Goal: Task Accomplishment & Management: Manage account settings

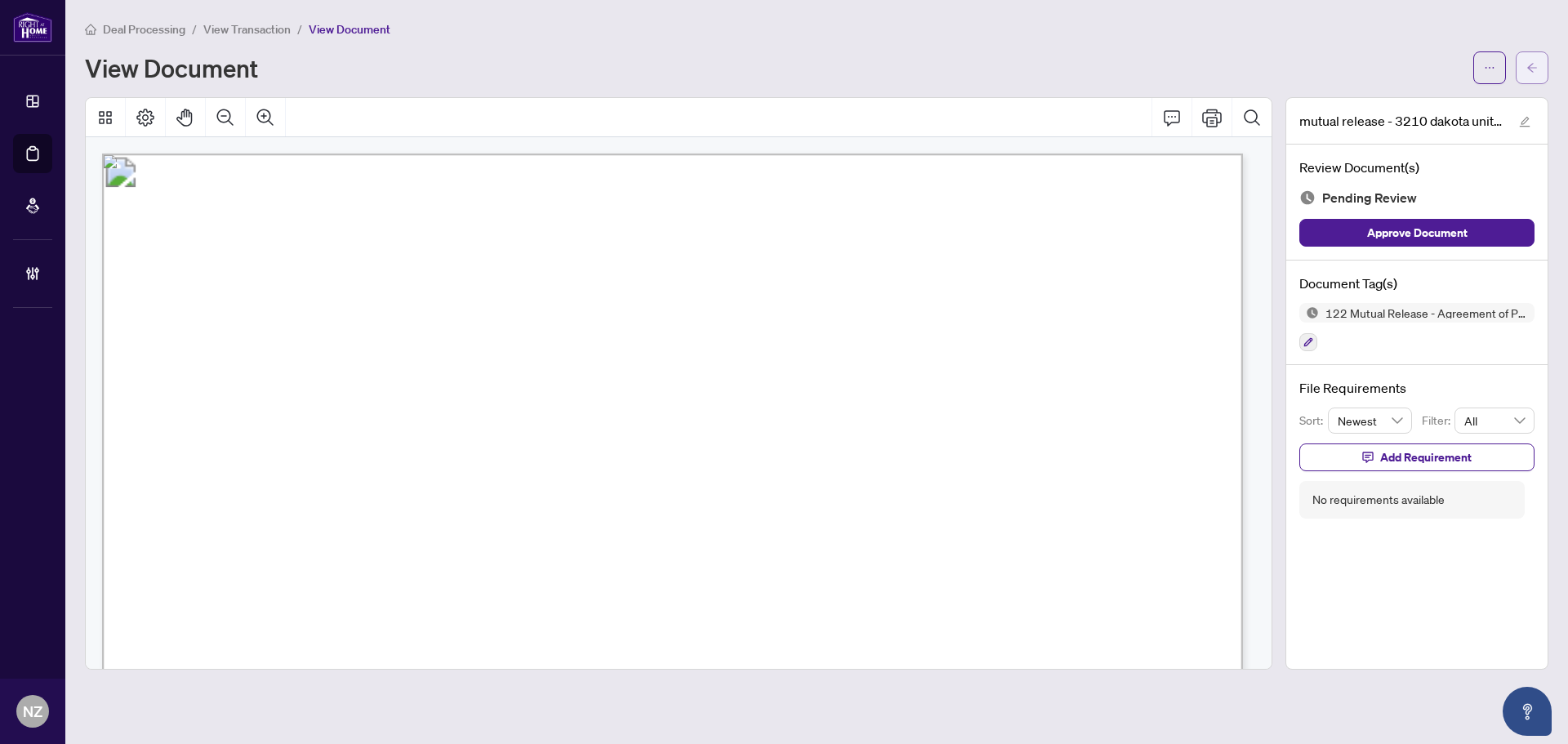
click at [1527, 66] on icon "arrow-left" at bounding box center [1532, 68] width 12 height 12
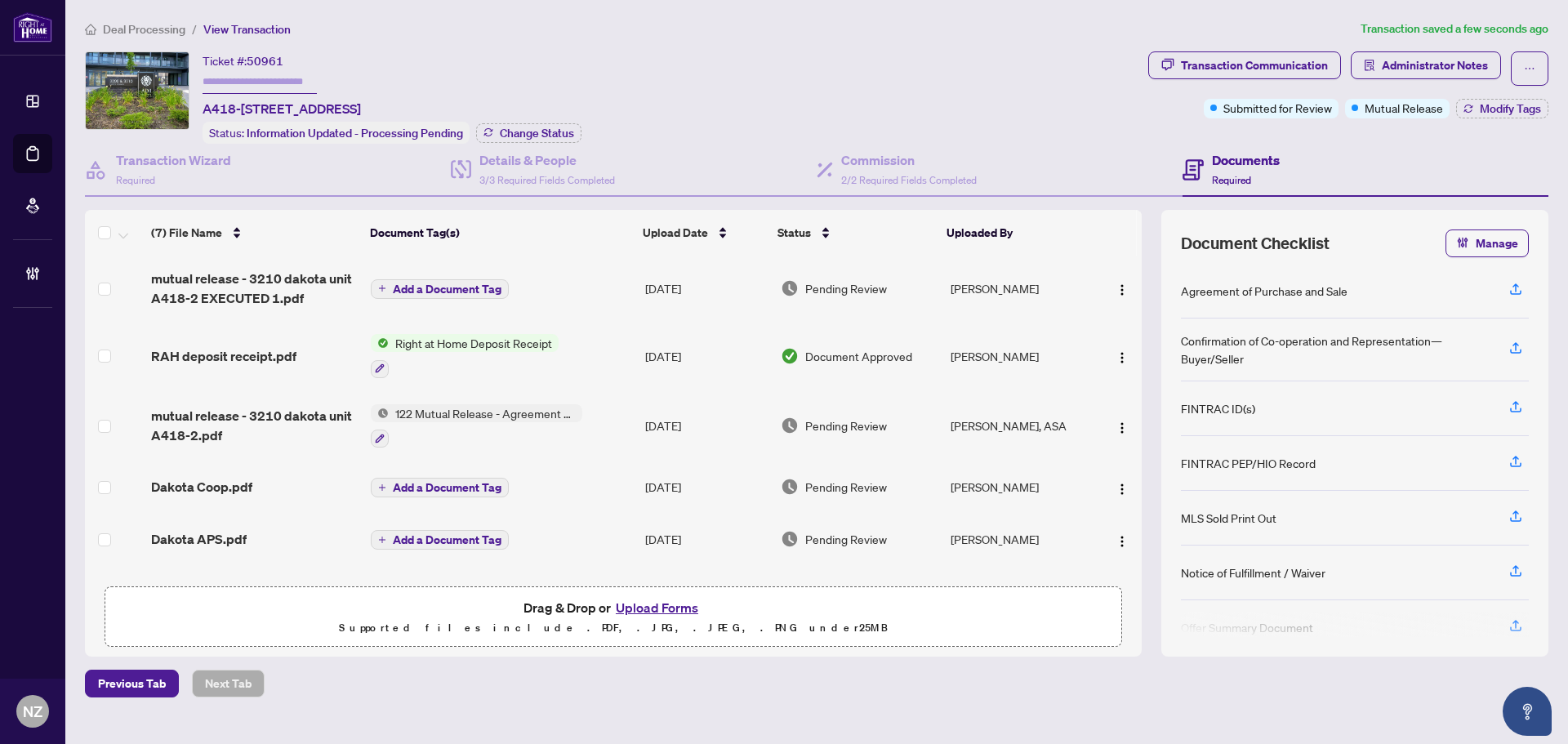
click at [865, 55] on div "Ticket #: 50961 A418-[STREET_ADDRESS] Status: Information Updated - Processing …" at bounding box center [613, 98] width 1057 height 93
click at [246, 283] on span "mutual release - 3210 dakota unit A418-2 EXECUTED 1.pdf" at bounding box center [254, 289] width 207 height 39
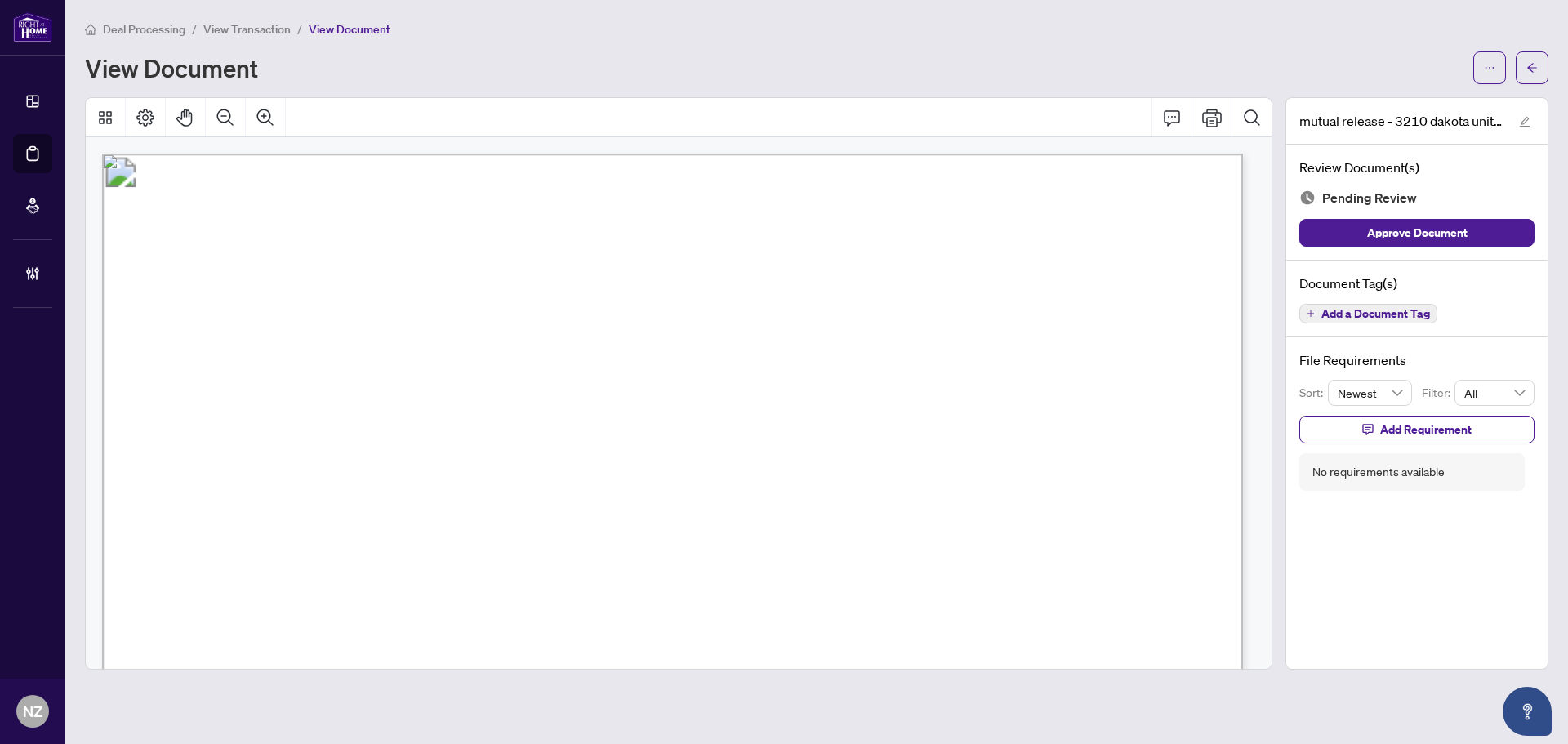
click at [1349, 311] on span "Add a Document Tag" at bounding box center [1375, 313] width 108 height 12
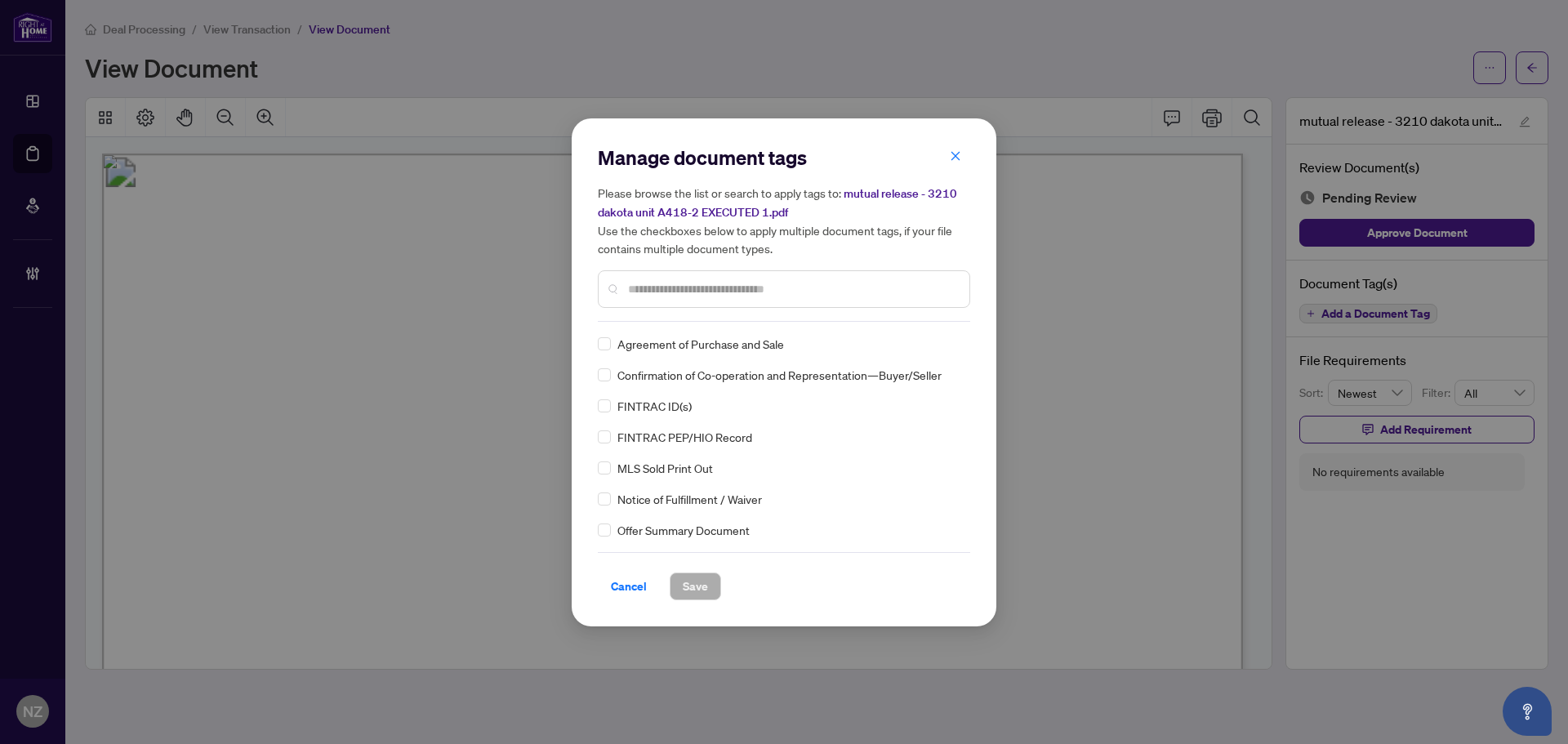
click at [648, 297] on input "text" at bounding box center [791, 289] width 328 height 18
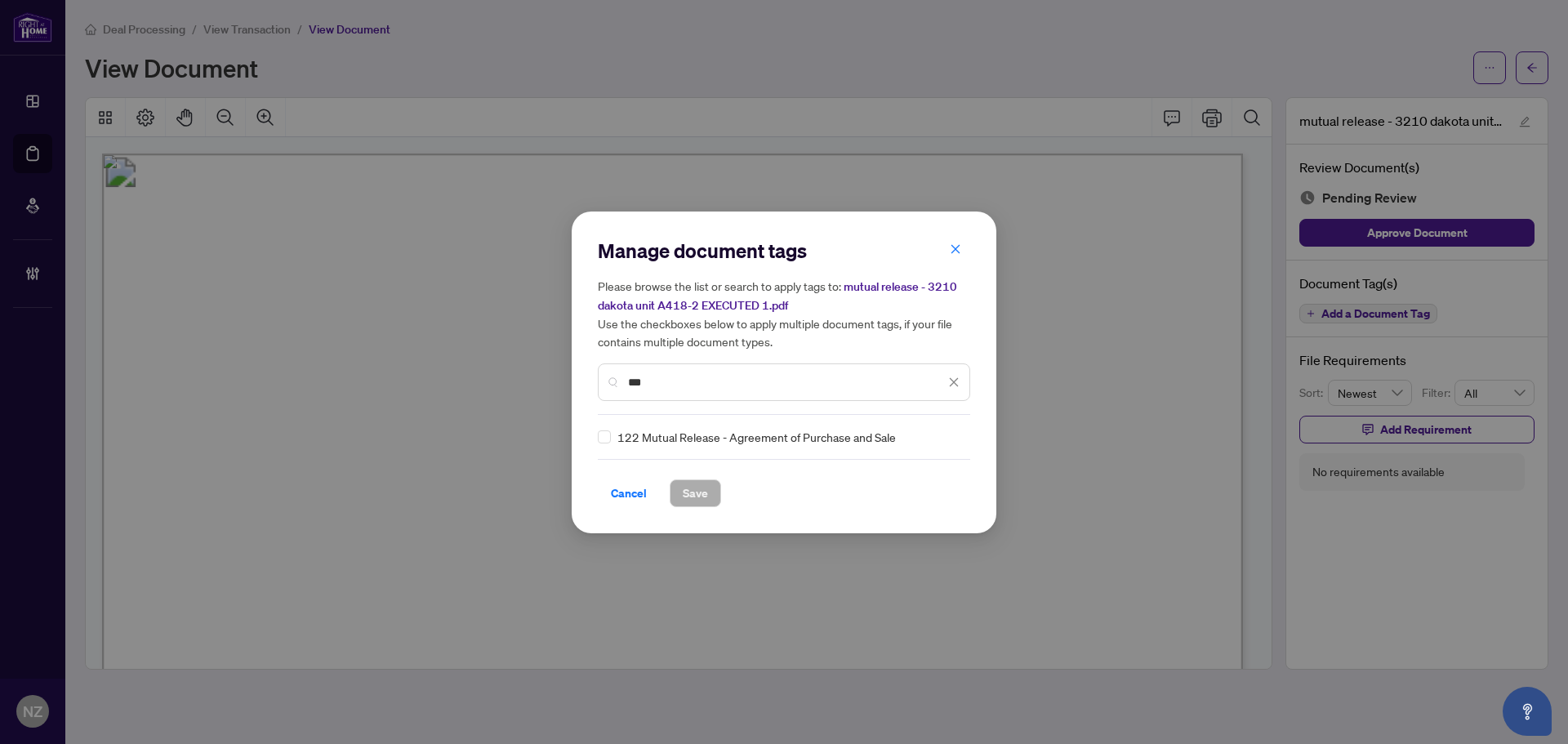
type input "***"
click at [699, 493] on span "Save" at bounding box center [696, 493] width 26 height 27
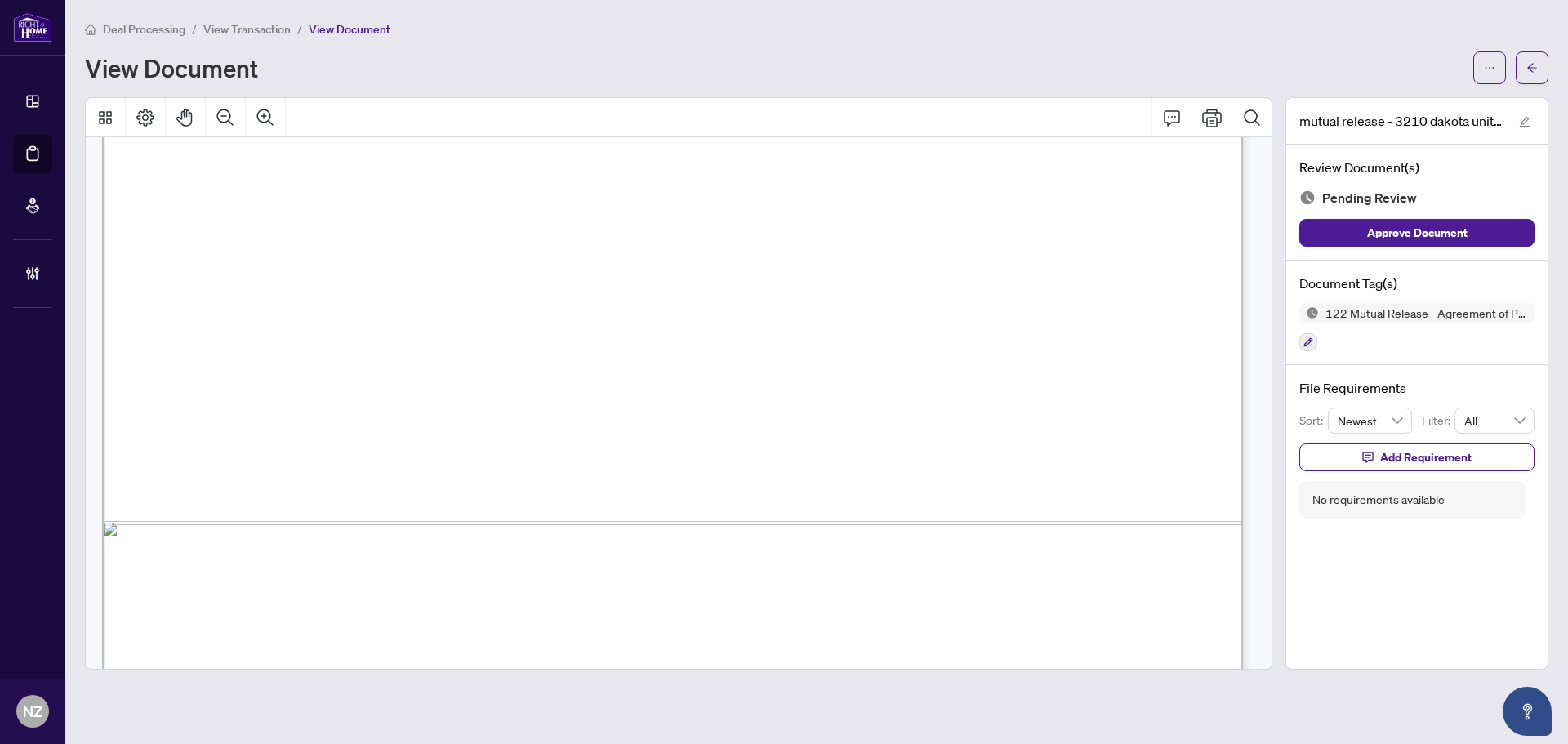
scroll to position [978, 0]
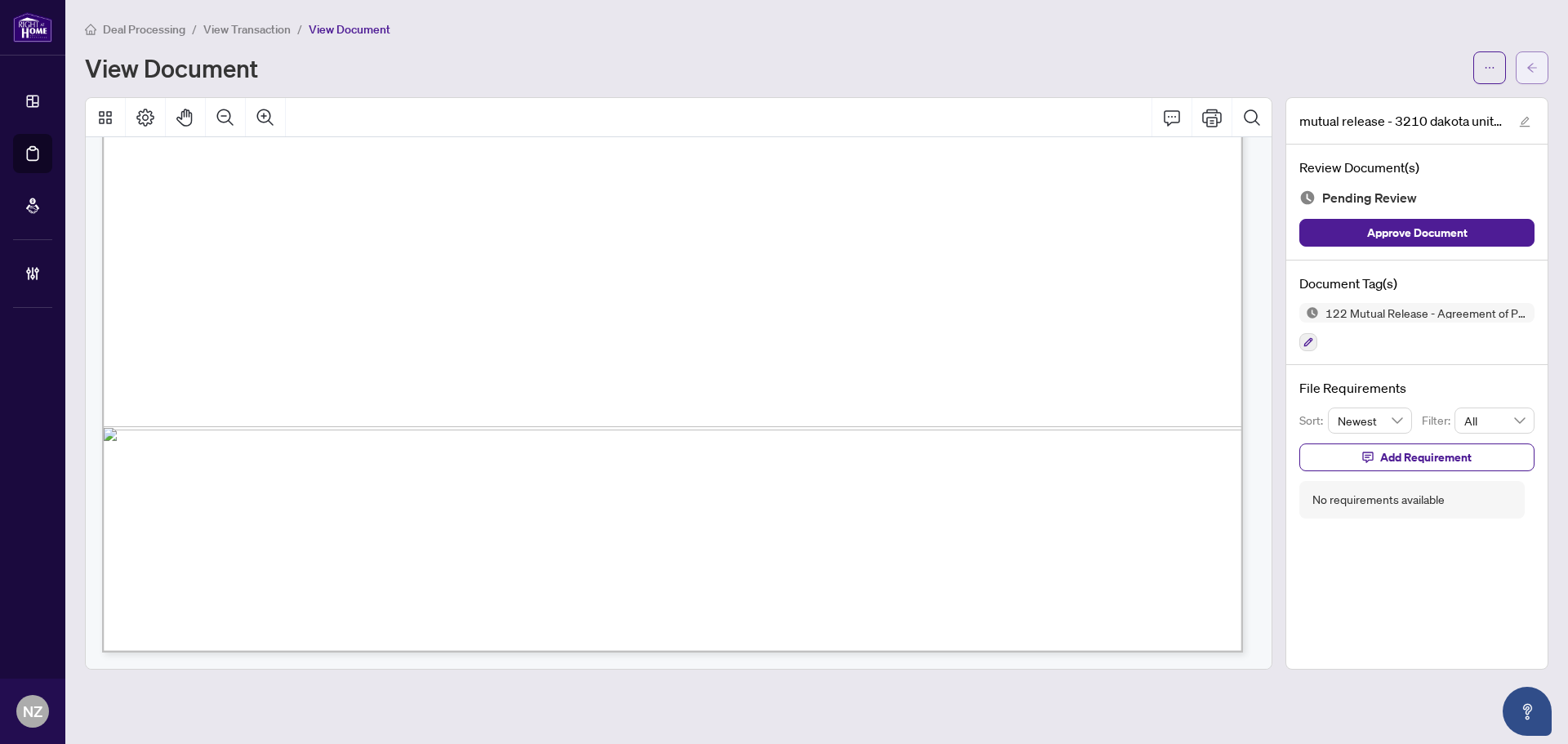
click at [1532, 69] on icon "arrow-left" at bounding box center [1532, 68] width 12 height 12
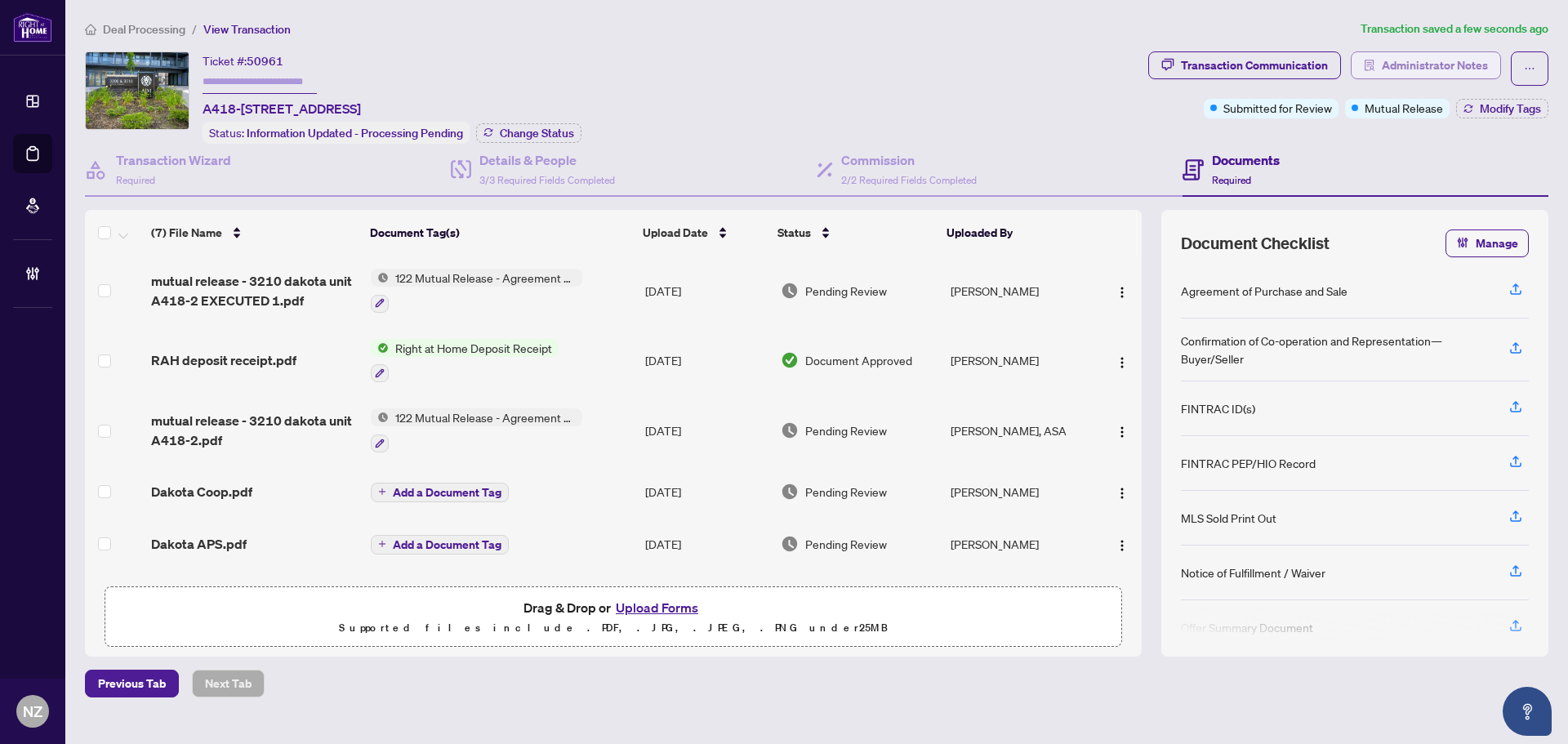
click at [1442, 60] on span "Administrator Notes" at bounding box center [1435, 65] width 106 height 27
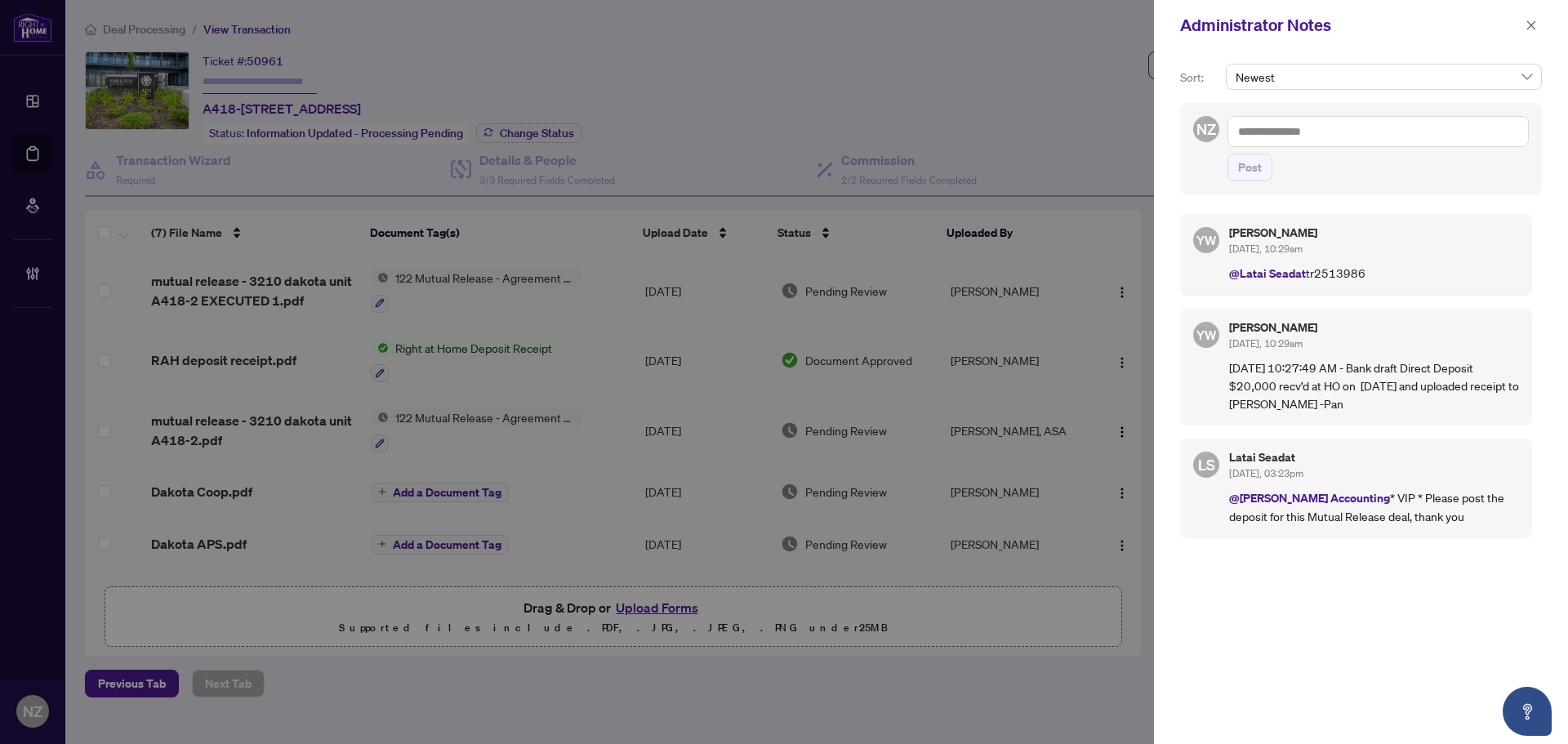
click at [1303, 128] on textarea at bounding box center [1378, 131] width 302 height 31
click at [1270, 145] on b "Latai" at bounding box center [1281, 143] width 25 height 15
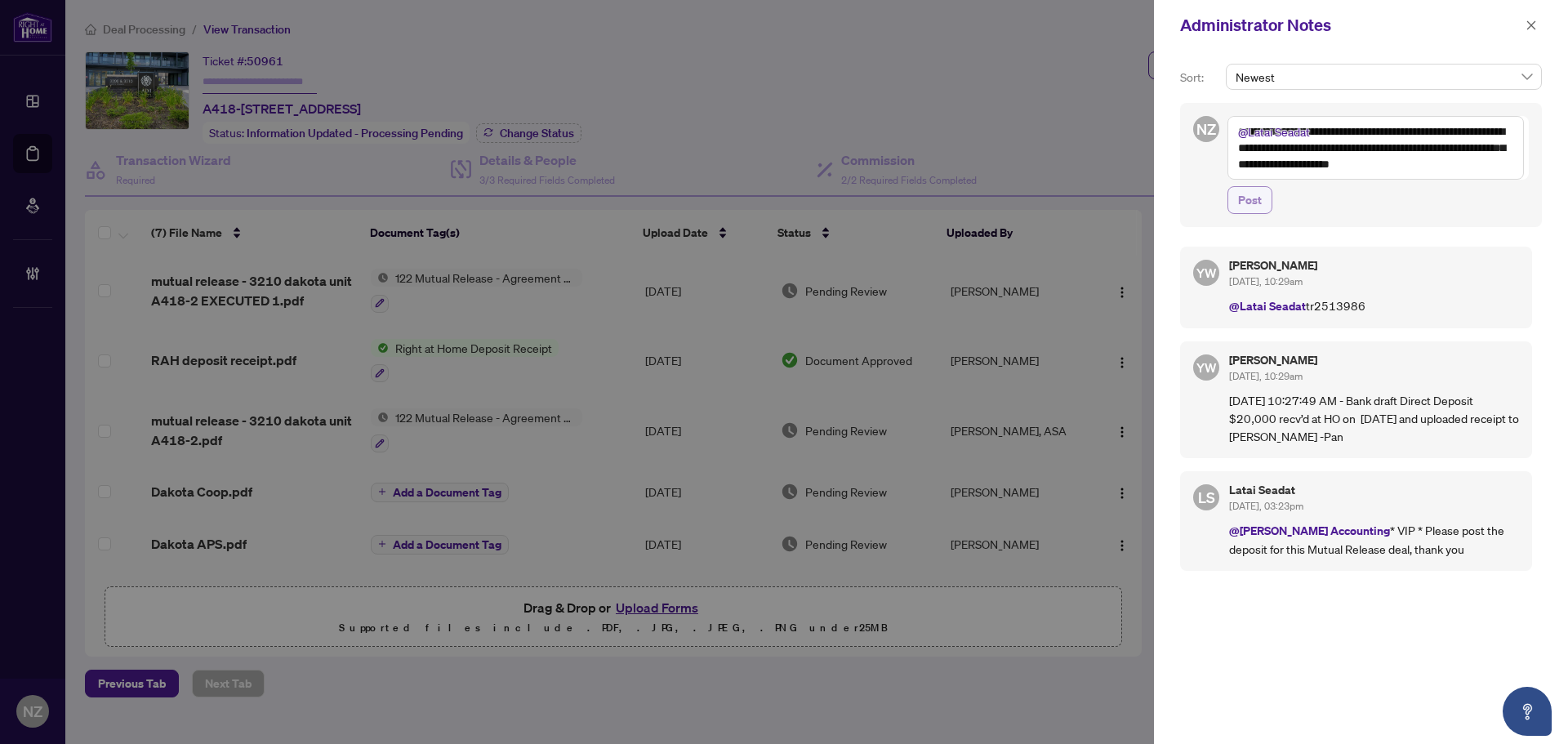
type textarea "**********"
click at [1250, 196] on span "Post" at bounding box center [1250, 200] width 24 height 27
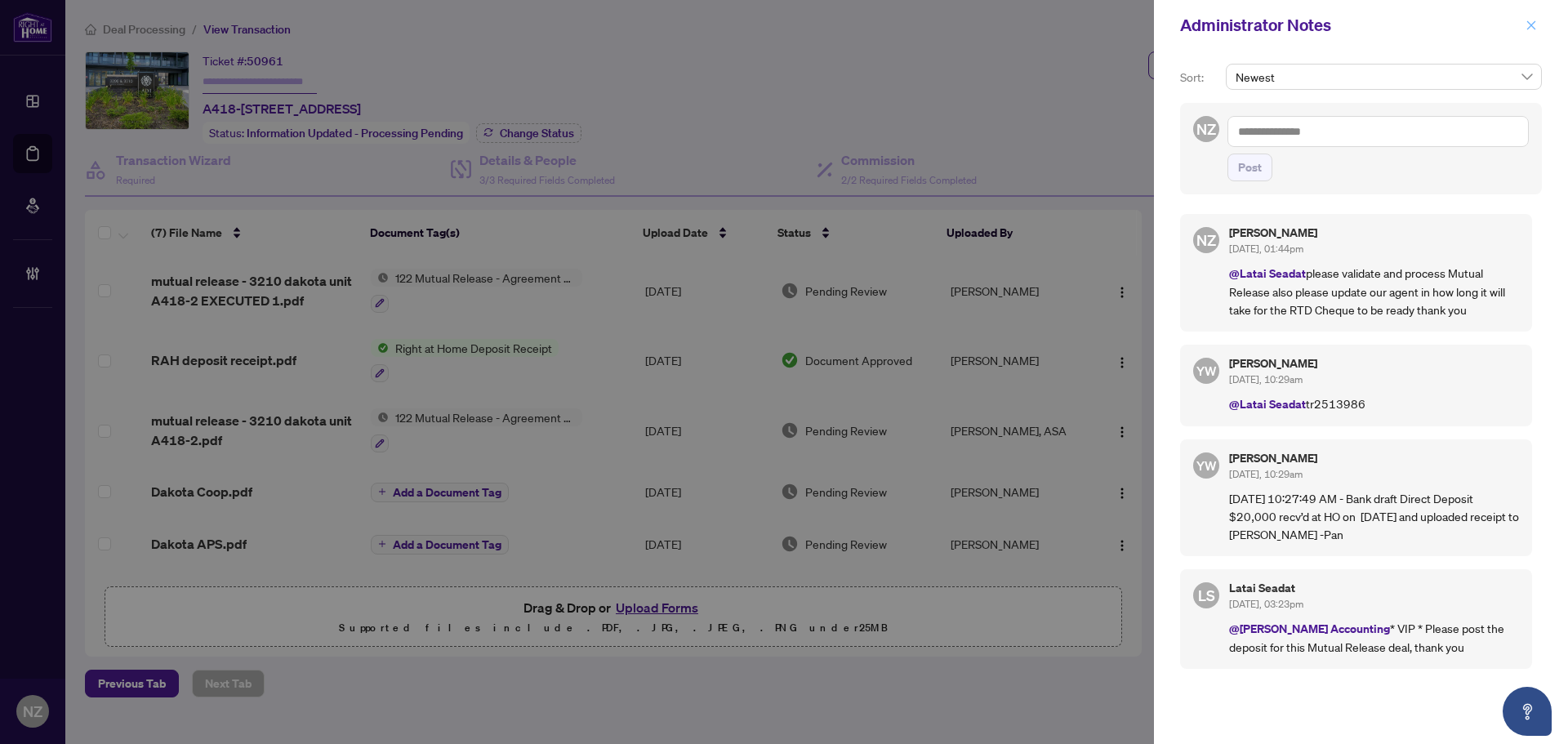
click at [1523, 30] on button "button" at bounding box center [1532, 26] width 22 height 20
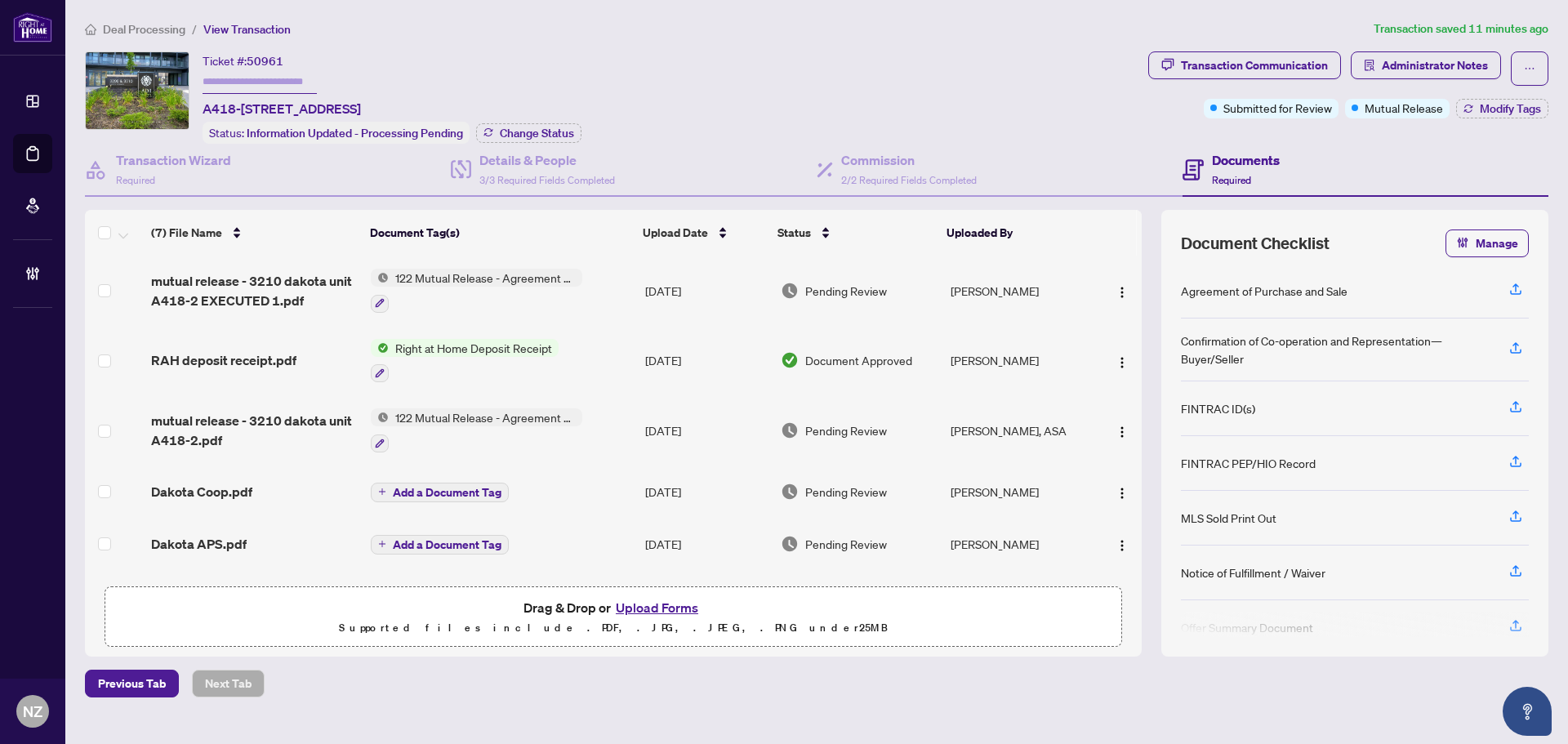
click at [176, 34] on span "Deal Processing" at bounding box center [144, 29] width 83 height 15
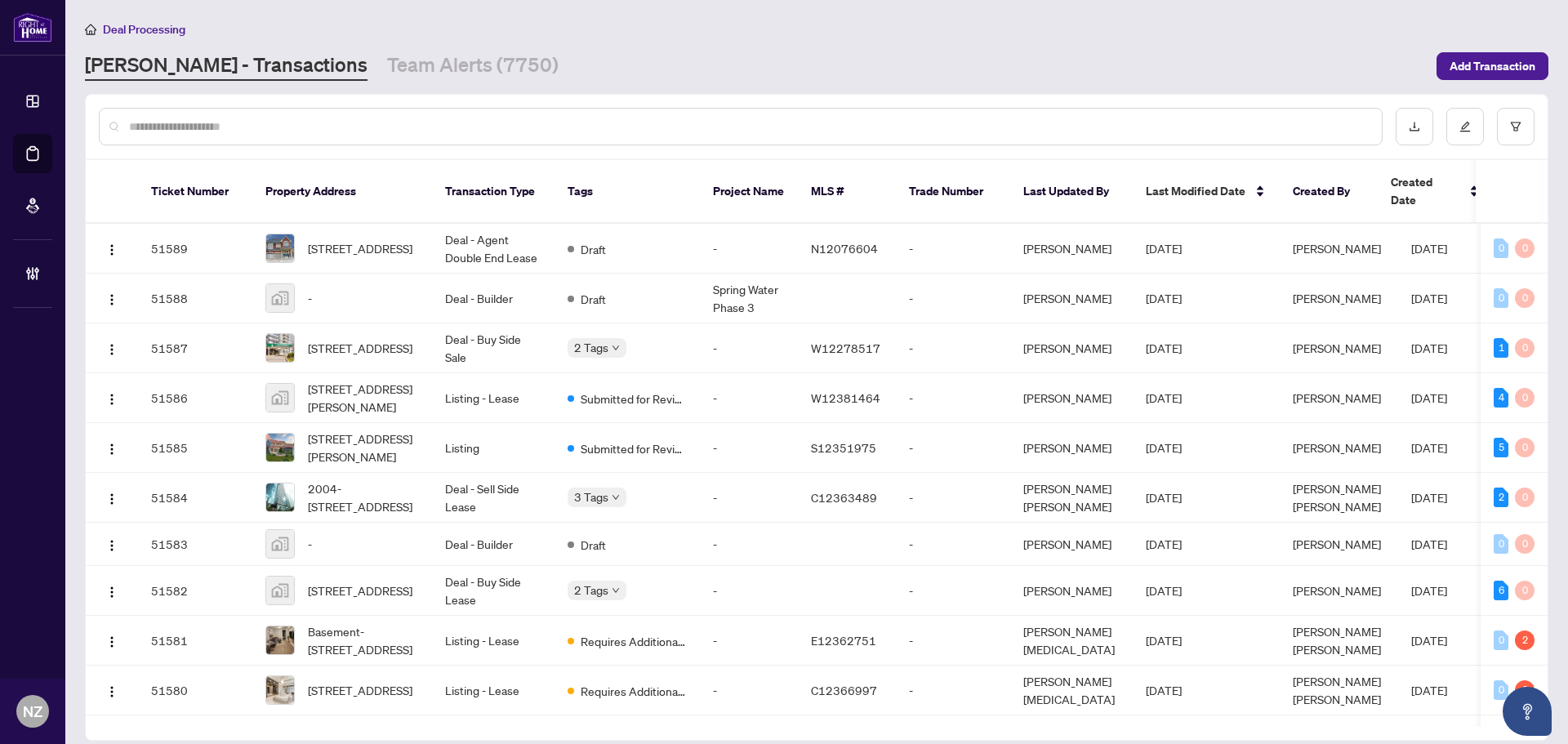
click at [240, 120] on input "text" at bounding box center [749, 126] width 1240 height 18
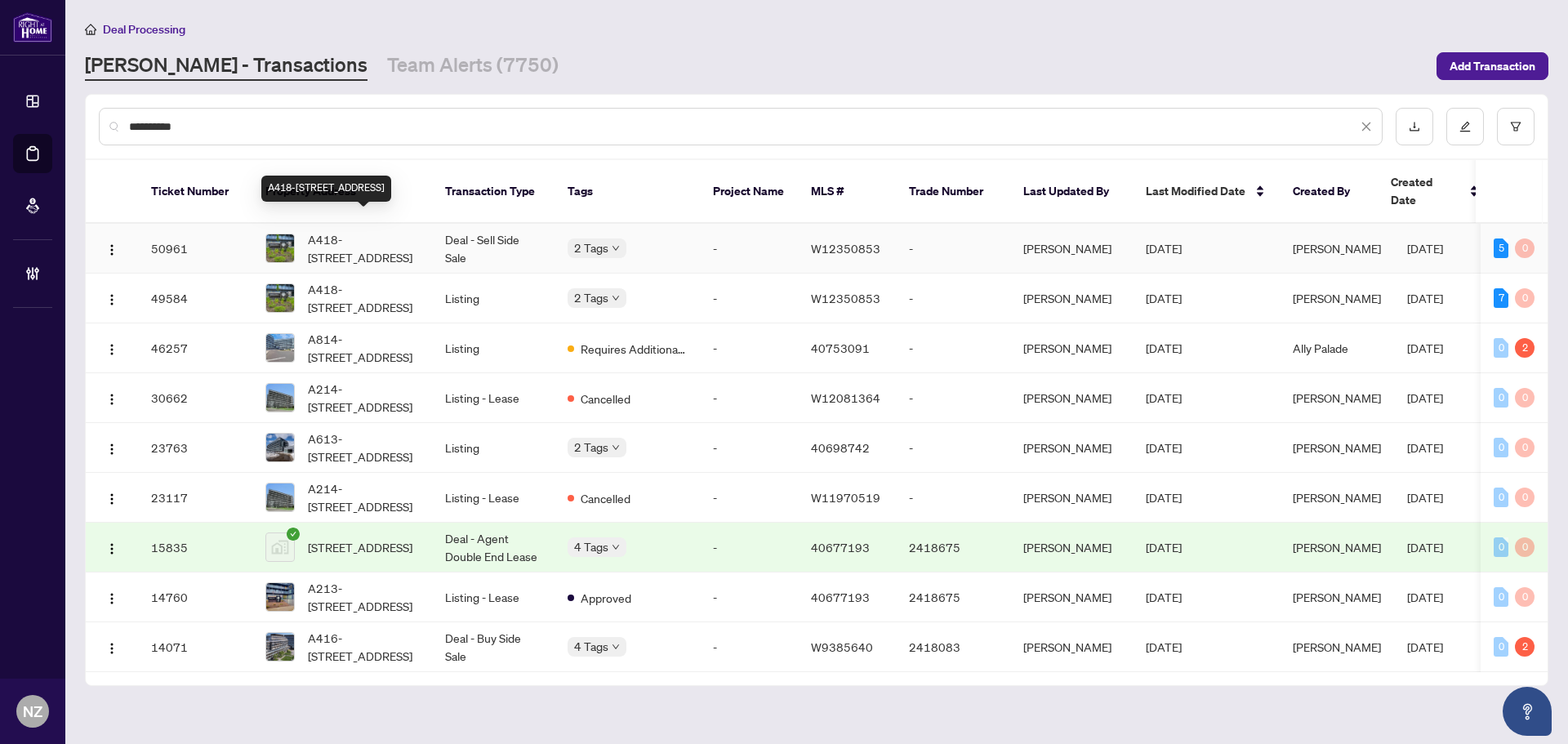
type input "**********"
click at [370, 233] on span "A418-[STREET_ADDRESS]" at bounding box center [363, 248] width 111 height 35
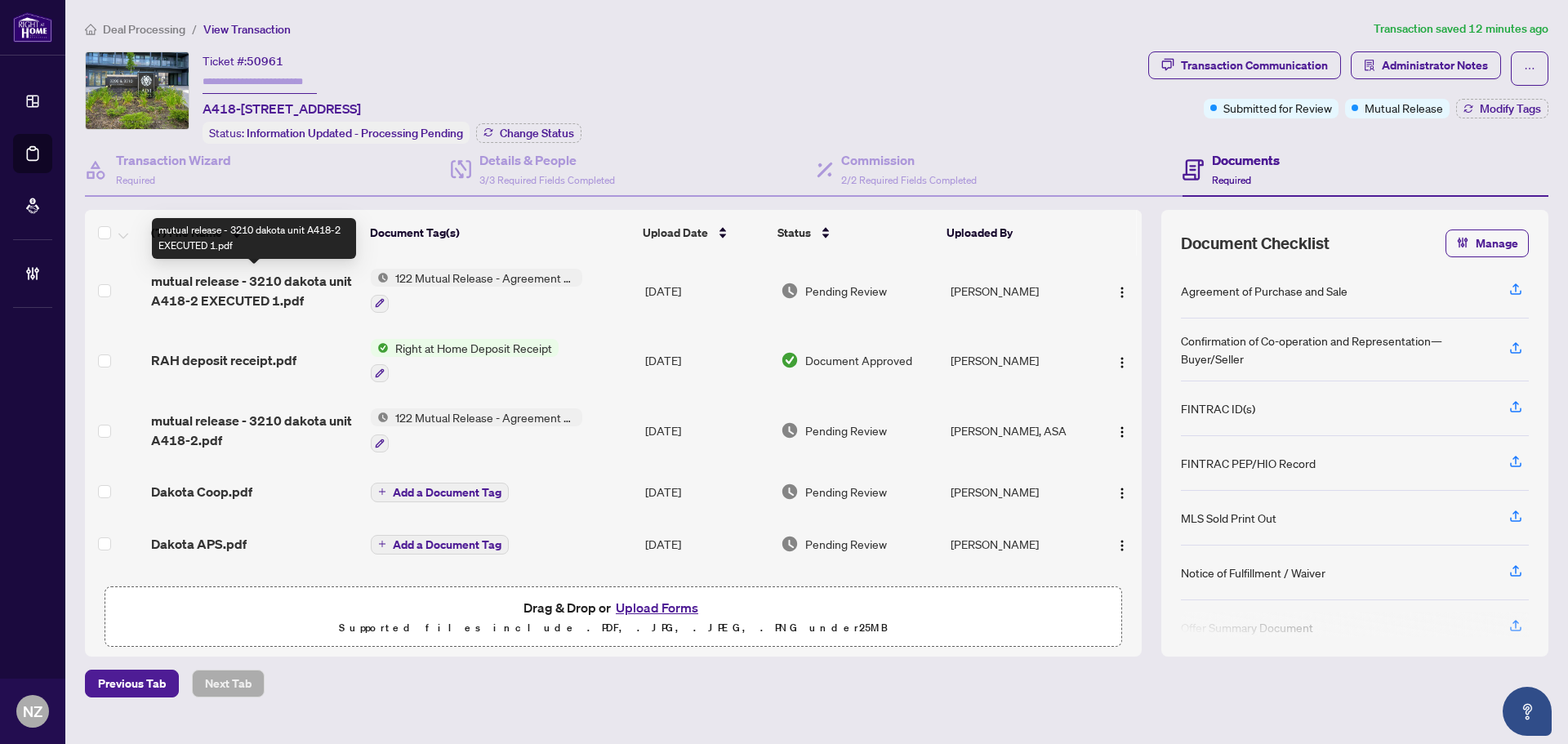
click at [320, 283] on span "mutual release - 3210 dakota unit A418-2 EXECUTED 1.pdf" at bounding box center [254, 291] width 207 height 39
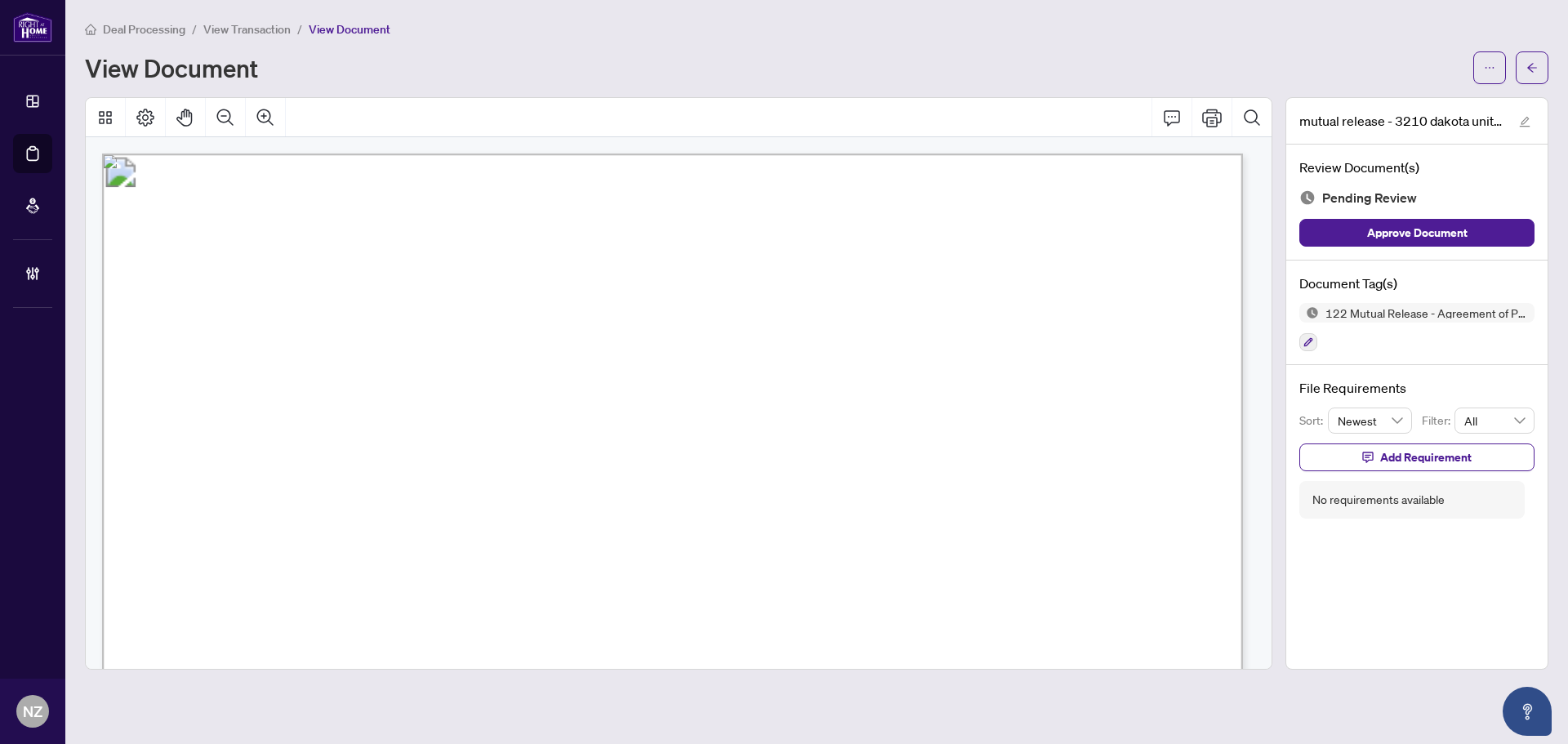
click at [1487, 78] on span "button" at bounding box center [1489, 68] width 12 height 27
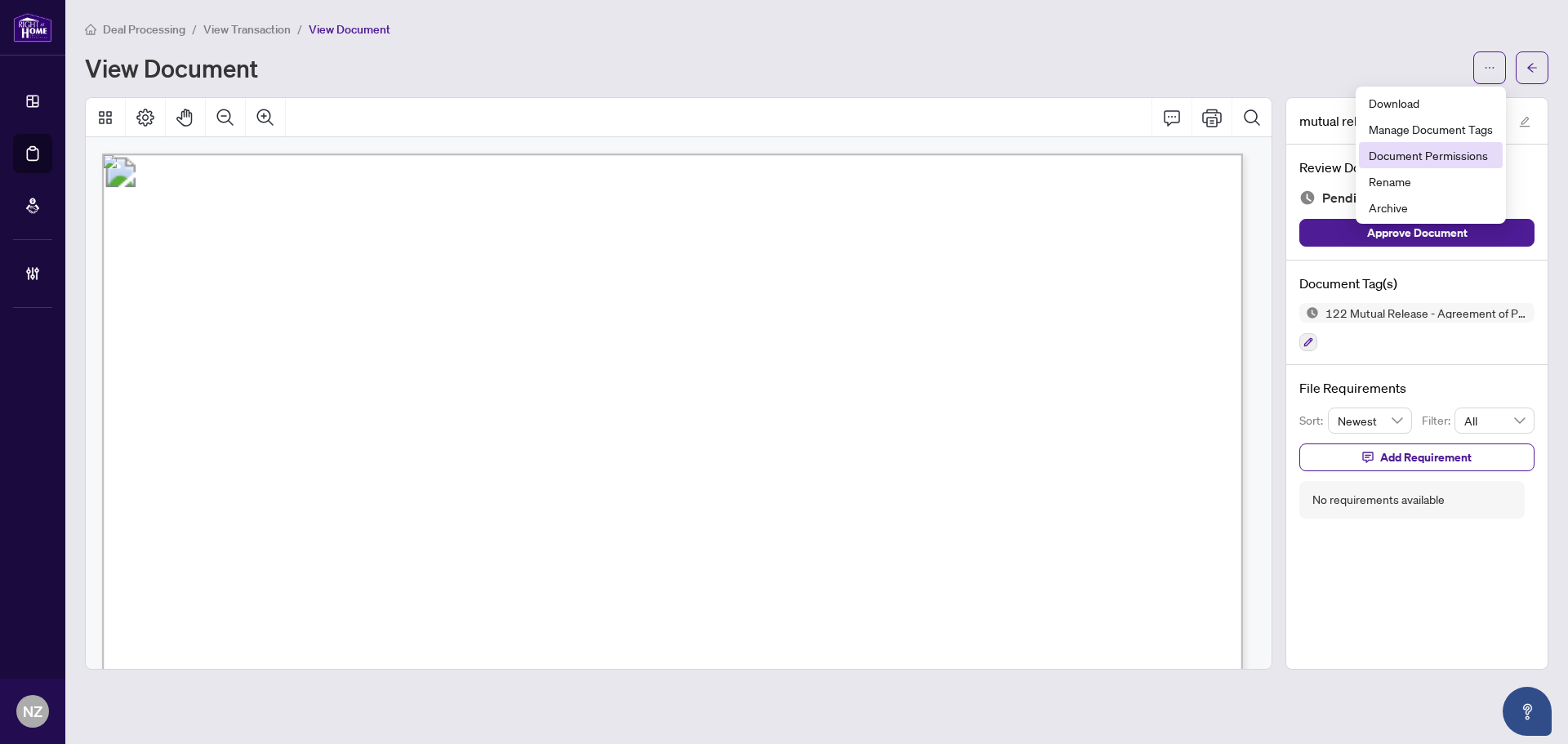
click at [1419, 160] on span "Document Permissions" at bounding box center [1430, 155] width 124 height 18
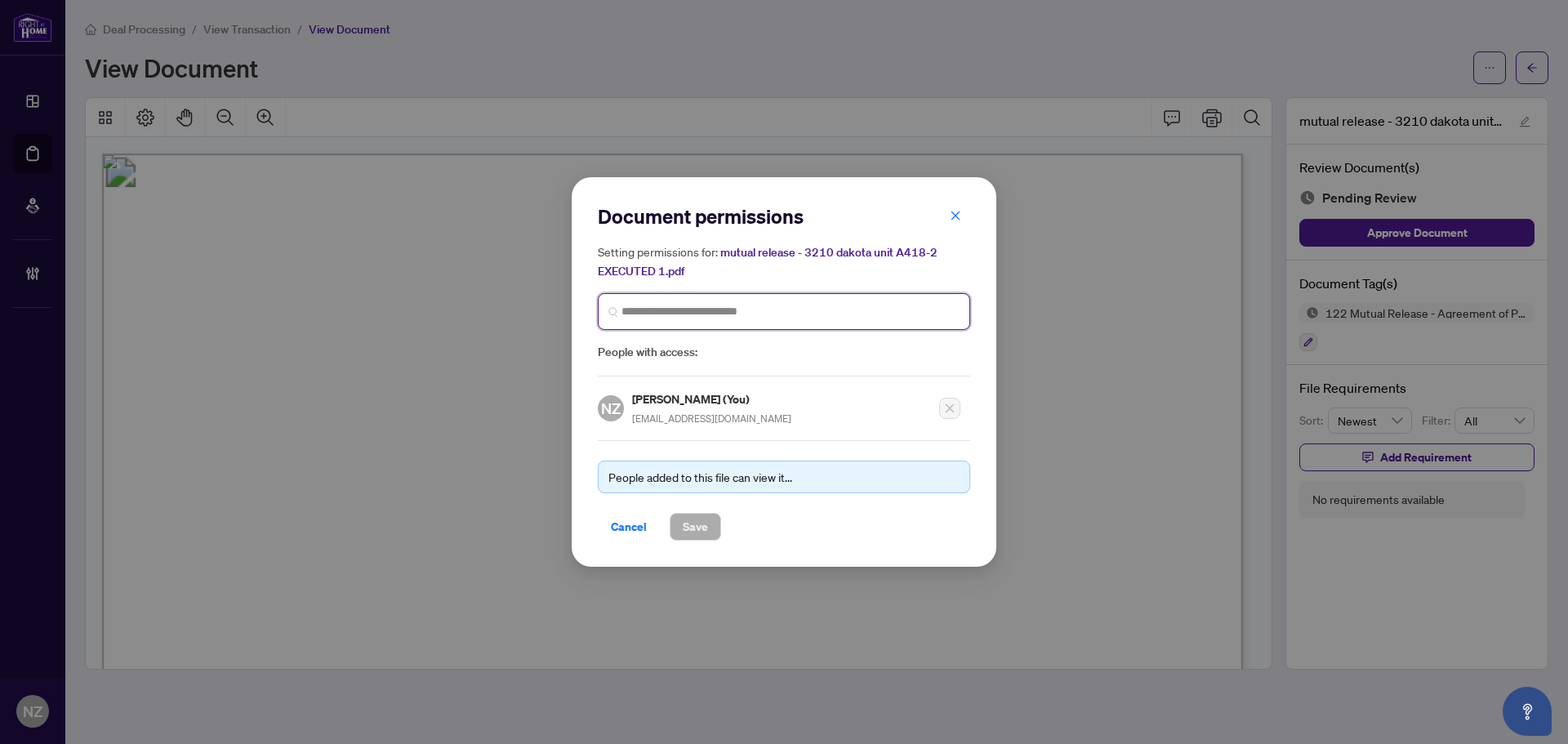
click at [664, 308] on input "search" at bounding box center [789, 310] width 338 height 17
type input "********"
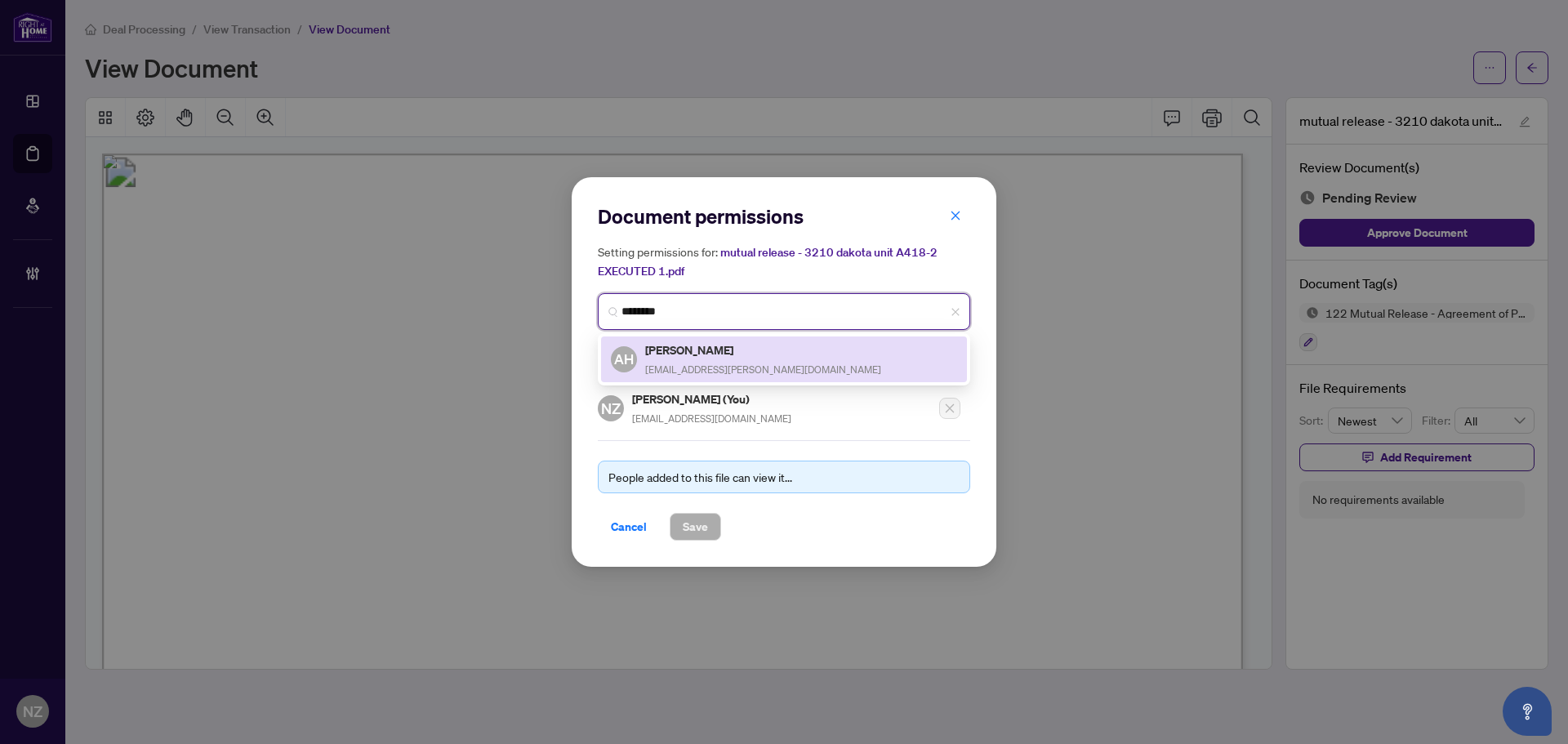
click at [685, 352] on h5 "[PERSON_NAME]" at bounding box center [762, 349] width 236 height 19
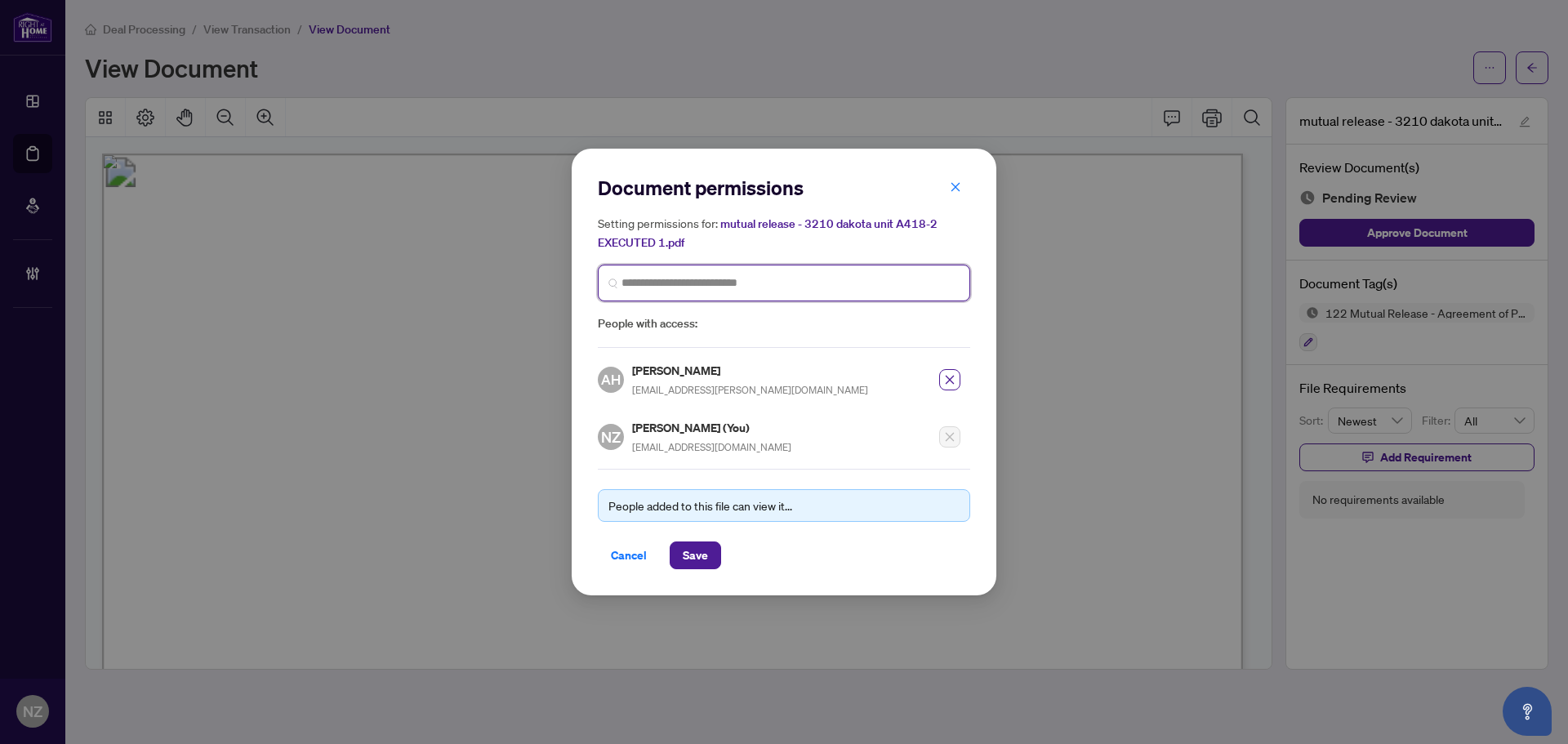
click at [678, 283] on input "search" at bounding box center [789, 282] width 338 height 17
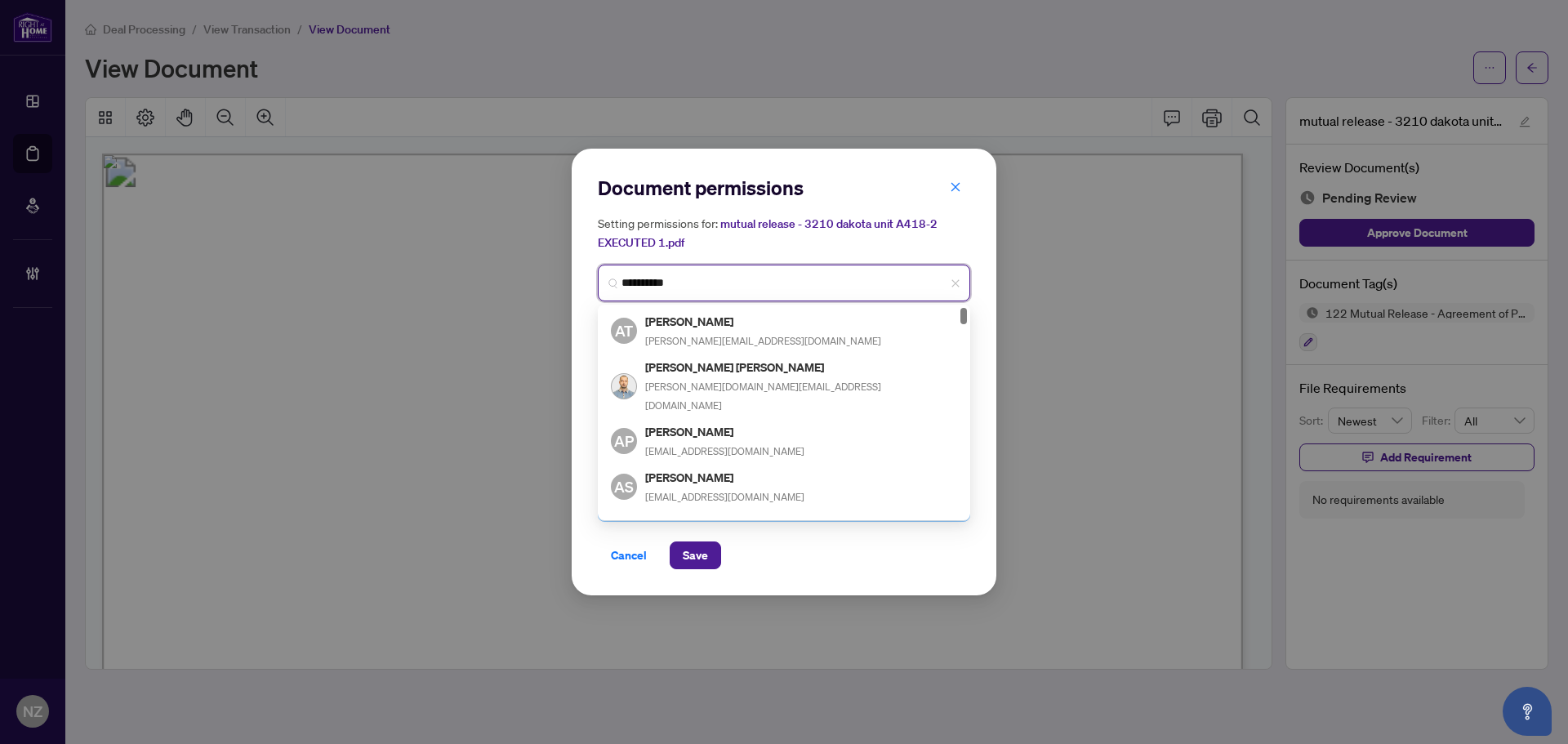
type input "**********"
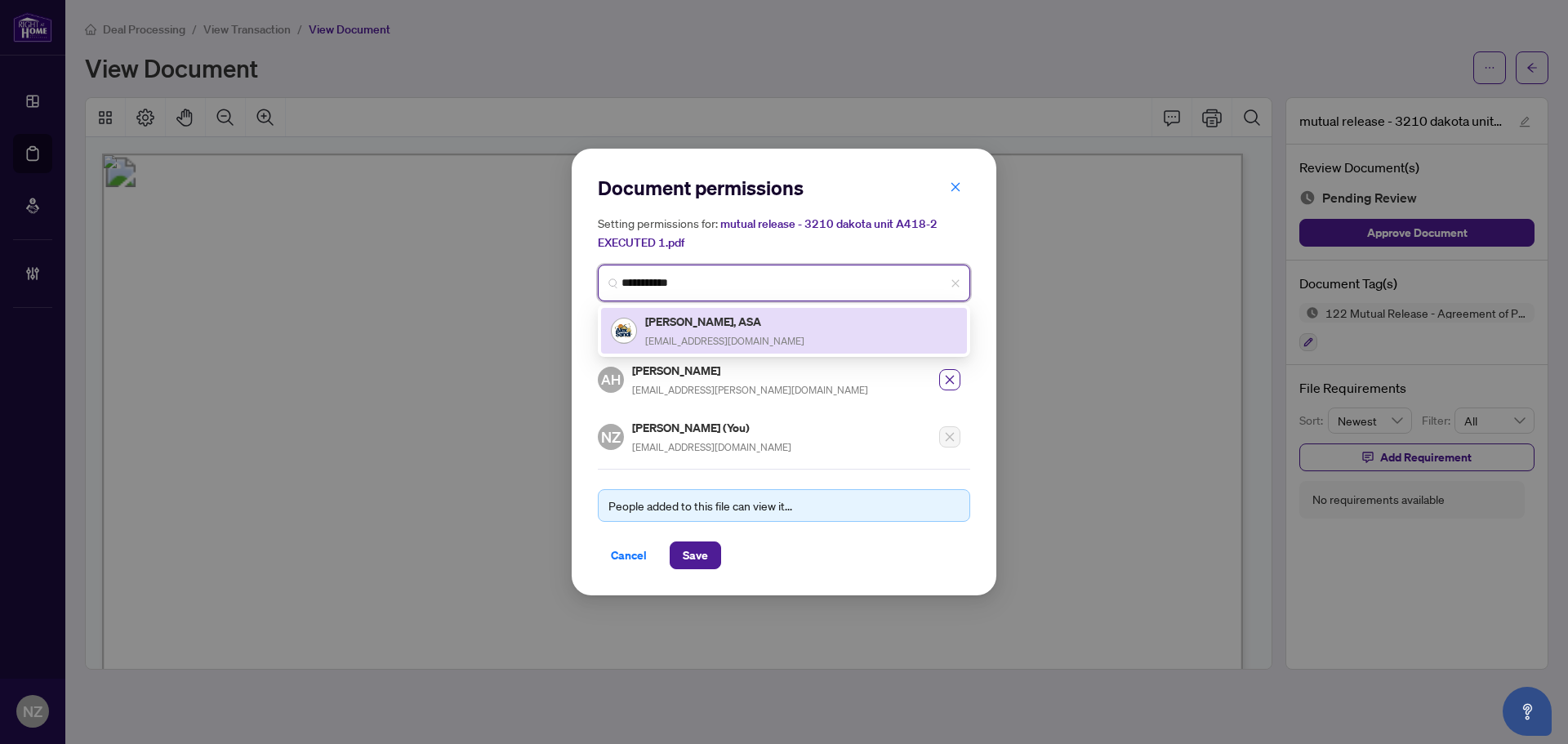
click at [715, 328] on h5 "[PERSON_NAME], ASA" at bounding box center [724, 320] width 160 height 19
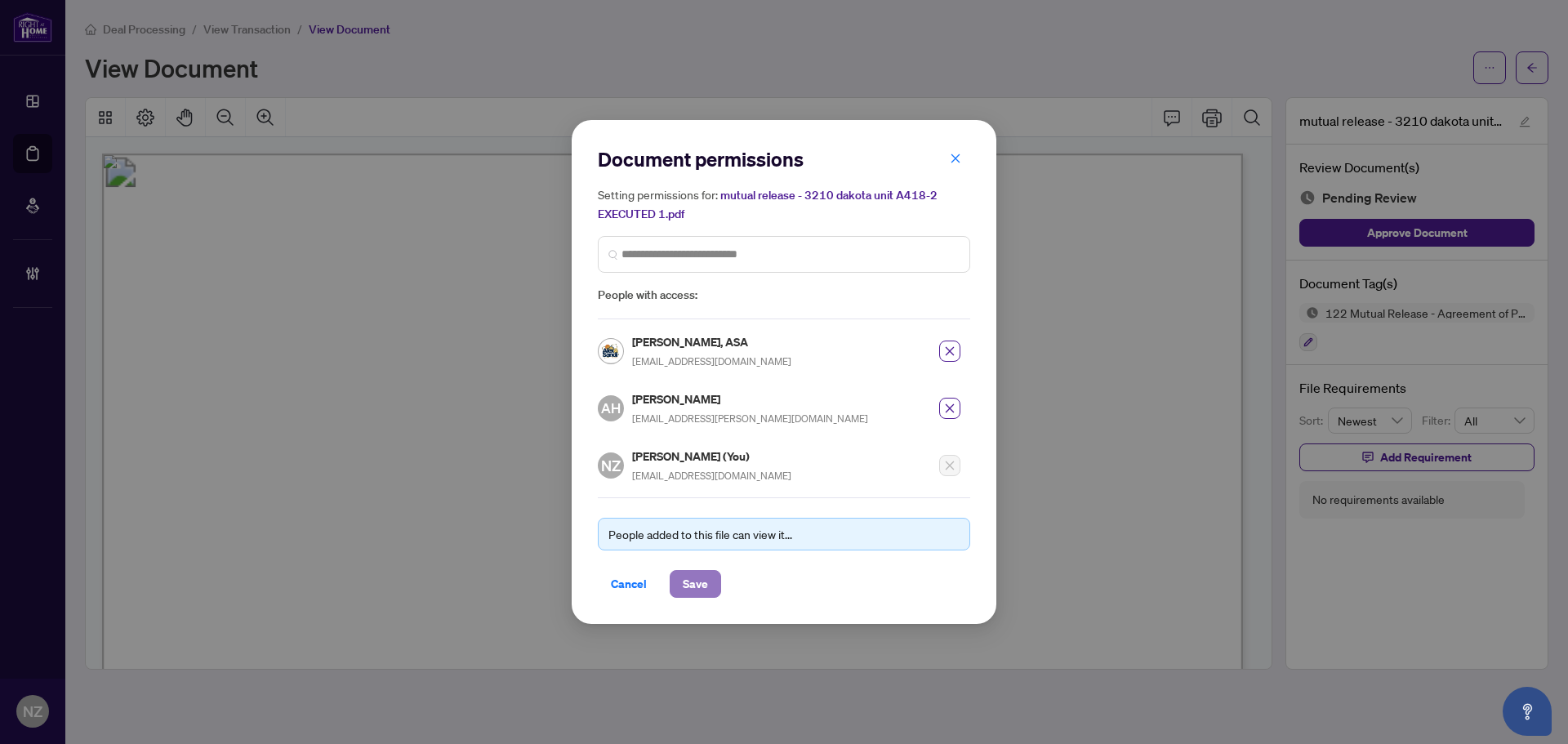
drag, startPoint x: 695, startPoint y: 578, endPoint x: 684, endPoint y: 578, distance: 11.0
click at [694, 578] on span "Save" at bounding box center [696, 583] width 26 height 27
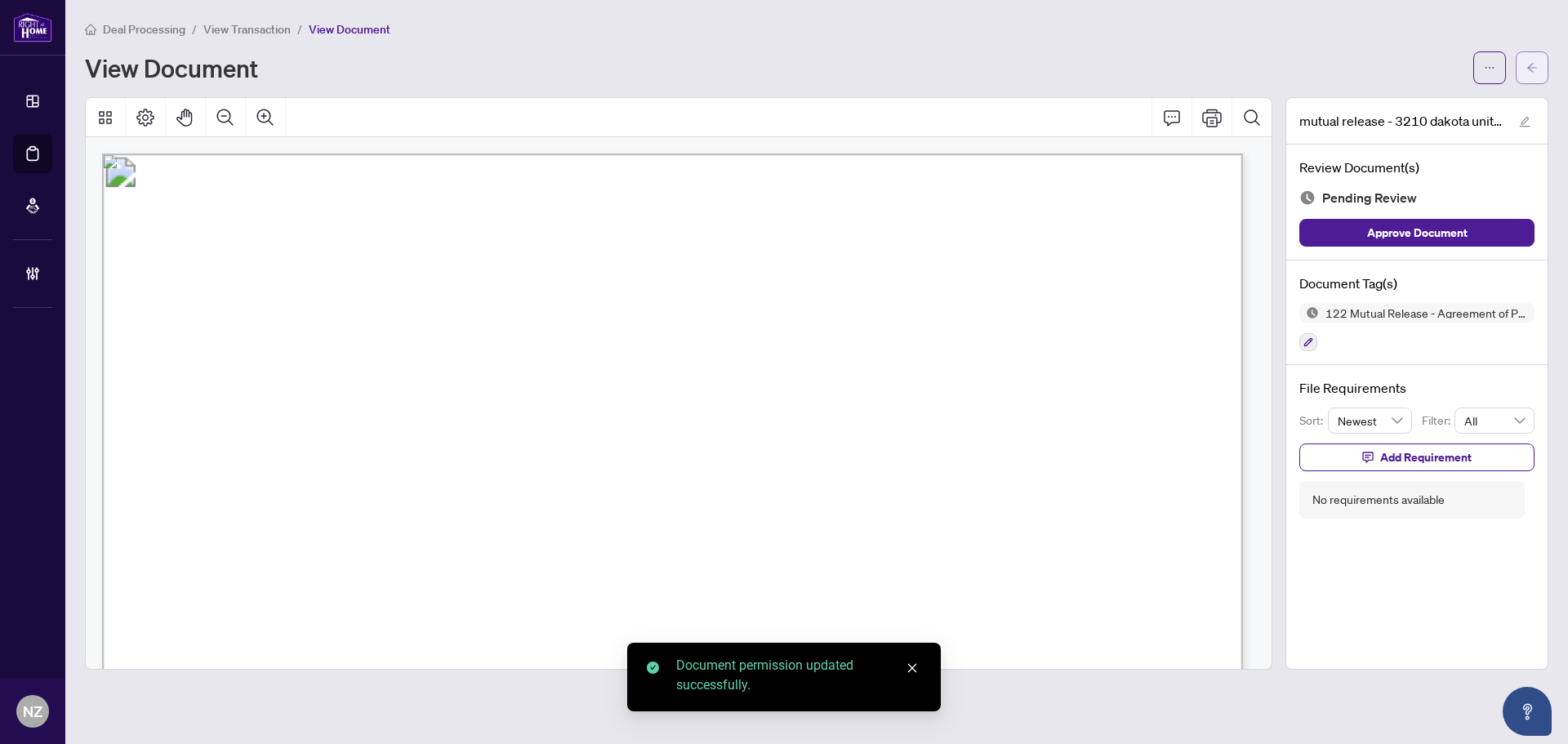
click at [1532, 65] on icon "arrow-left" at bounding box center [1532, 68] width 12 height 12
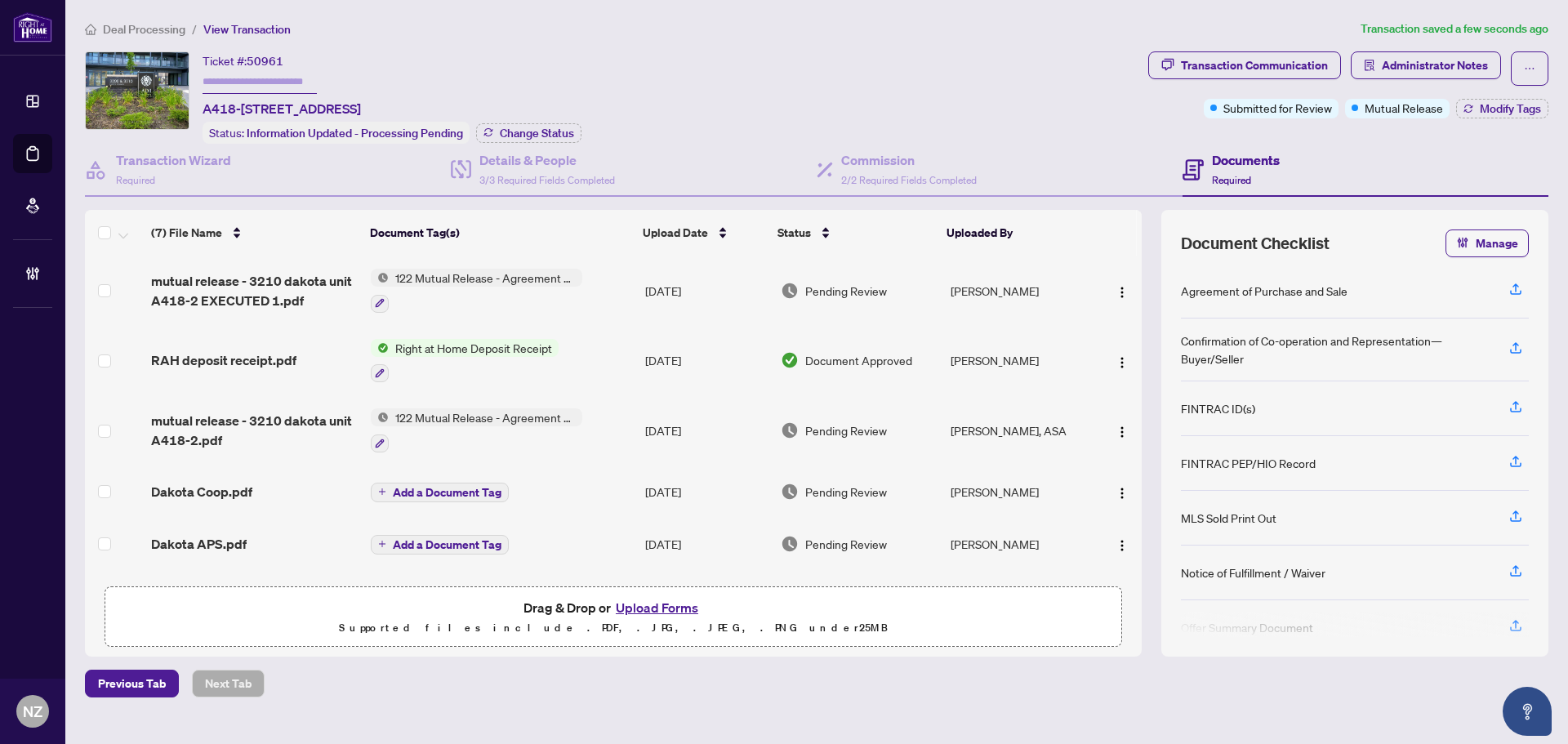
click at [132, 30] on span "Deal Processing" at bounding box center [144, 29] width 83 height 15
